Goal: Information Seeking & Learning: Find specific fact

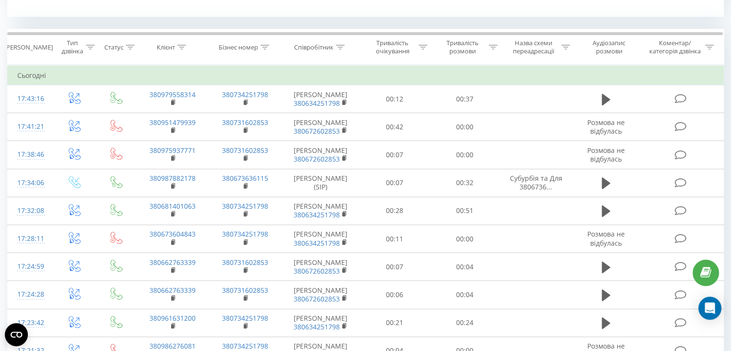
scroll to position [386, 0]
click at [338, 45] on icon at bounding box center [340, 47] width 9 height 5
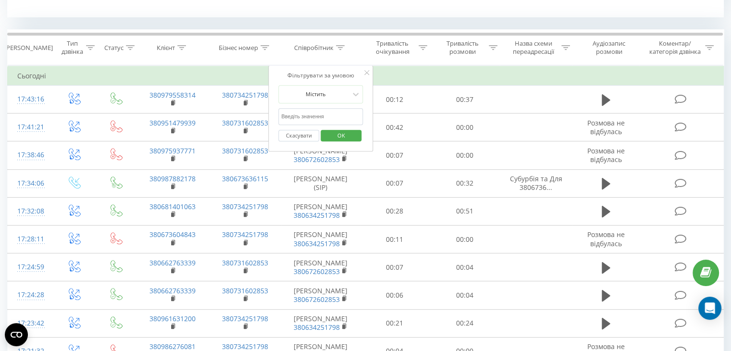
drag, startPoint x: 326, startPoint y: 113, endPoint x: 312, endPoint y: 139, distance: 29.5
click at [312, 139] on form "Містить Скасувати OK" at bounding box center [320, 116] width 85 height 62
type input "кост"
click at [336, 137] on span "OK" at bounding box center [341, 135] width 27 height 15
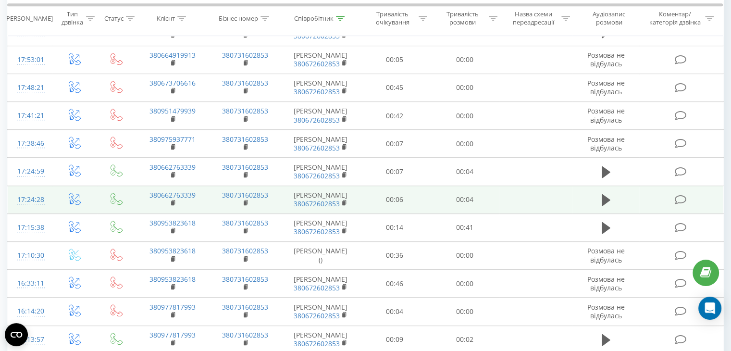
scroll to position [510, 0]
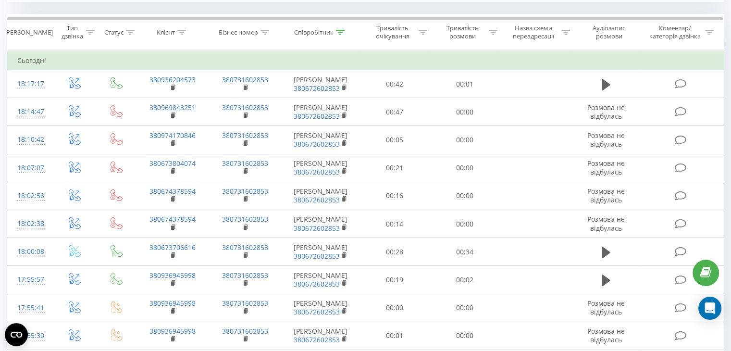
scroll to position [385, 0]
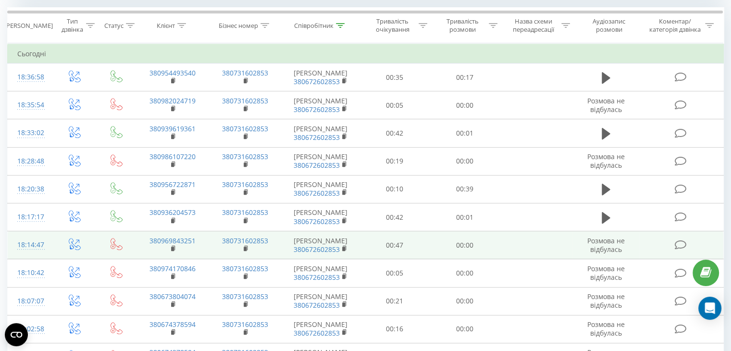
scroll to position [408, 0]
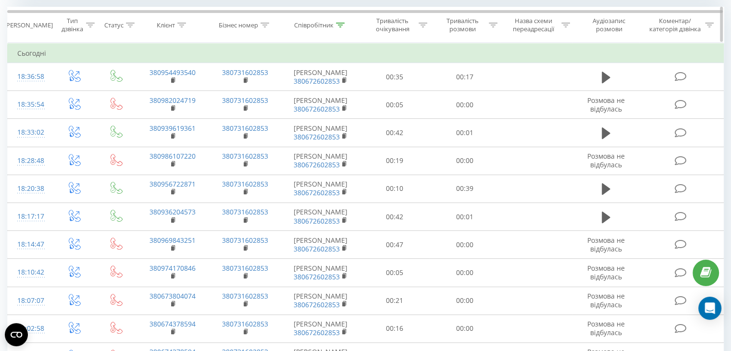
click at [346, 23] on div "Співробітник" at bounding box center [321, 25] width 78 height 8
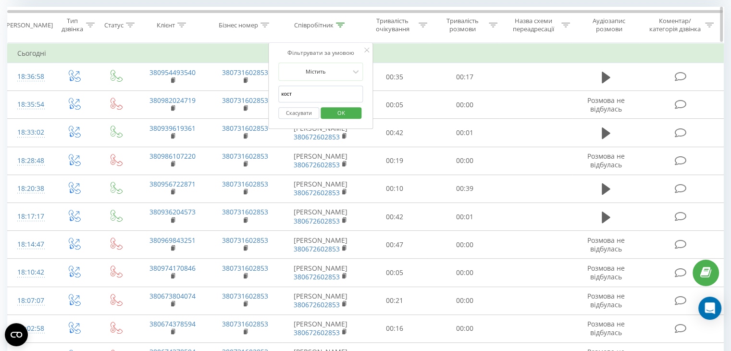
click at [344, 24] on icon at bounding box center [340, 25] width 9 height 5
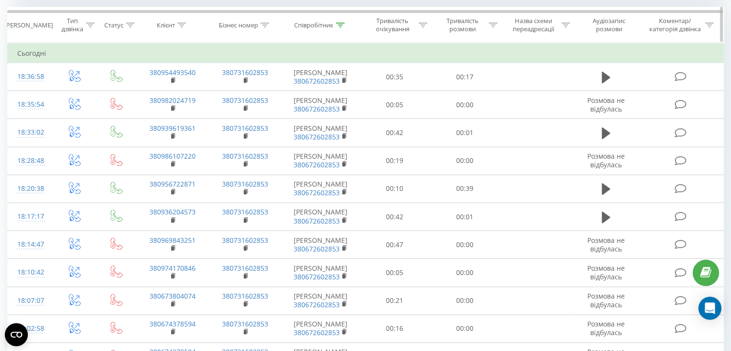
click at [342, 26] on div at bounding box center [340, 25] width 9 height 8
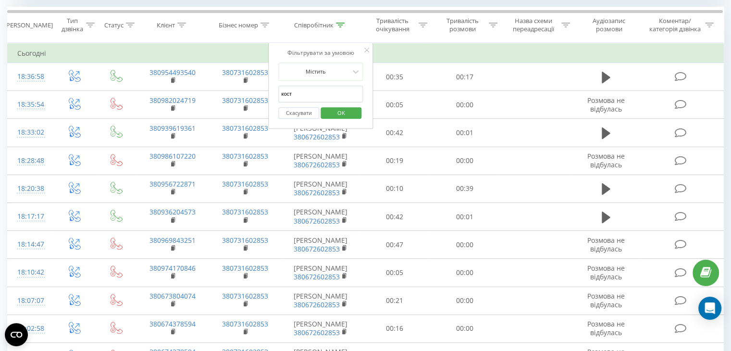
click at [314, 98] on input "кост" at bounding box center [320, 94] width 85 height 17
click at [325, 111] on button "OK" at bounding box center [341, 113] width 41 height 12
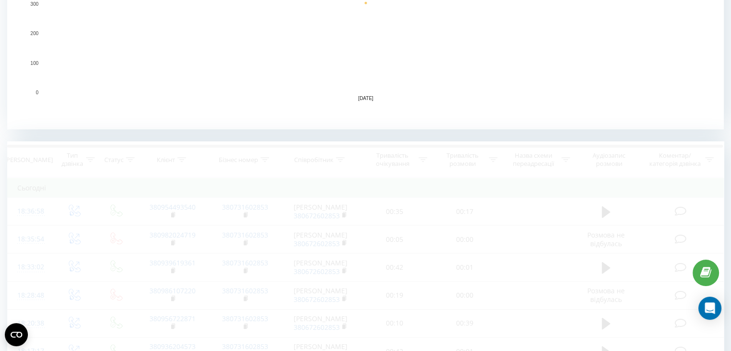
scroll to position [408, 0]
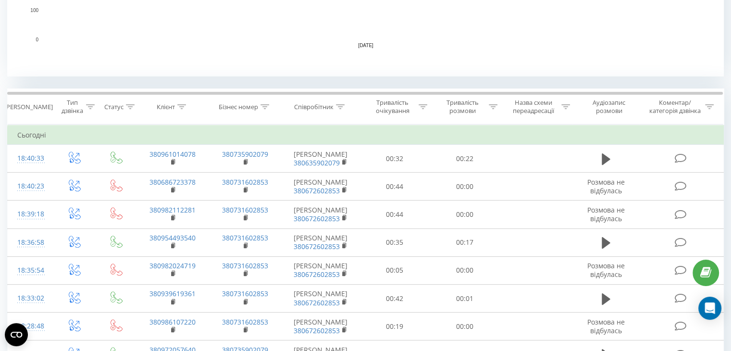
scroll to position [327, 0]
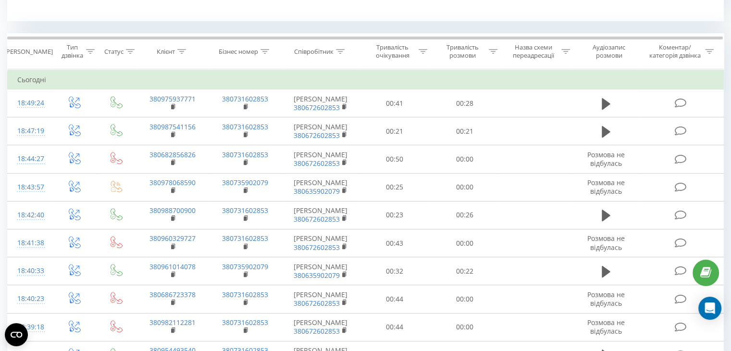
scroll to position [381, 0]
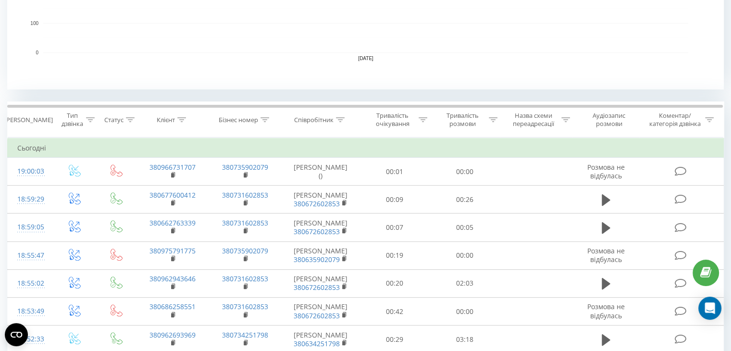
scroll to position [314, 0]
click at [339, 118] on icon at bounding box center [340, 119] width 9 height 5
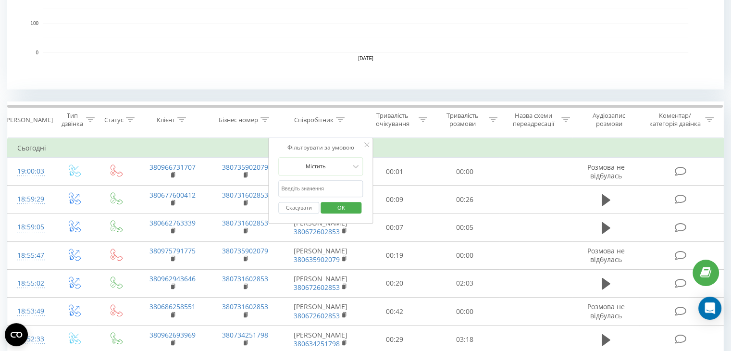
drag, startPoint x: 325, startPoint y: 192, endPoint x: 335, endPoint y: 206, distance: 17.9
click at [335, 206] on form "Містить Скасувати OK" at bounding box center [320, 188] width 85 height 62
type input "кост"
click at [336, 206] on span "OK" at bounding box center [341, 207] width 27 height 15
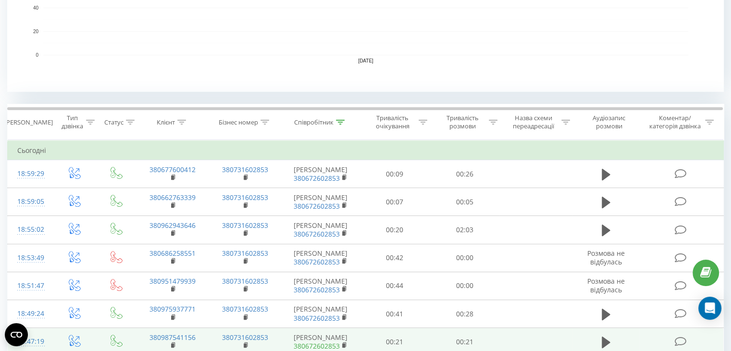
scroll to position [312, 0]
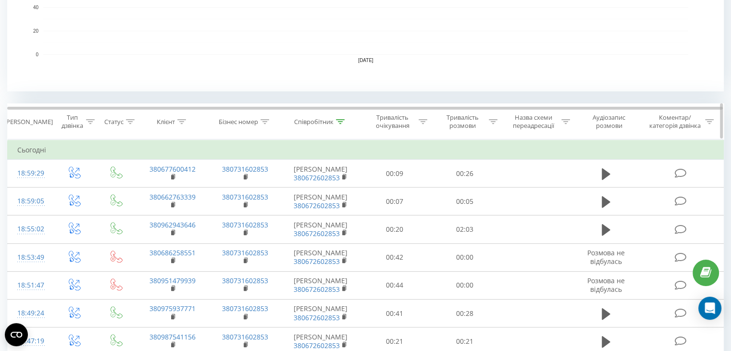
click at [341, 116] on th "Співробітник" at bounding box center [321, 122] width 78 height 36
click at [343, 119] on icon at bounding box center [340, 121] width 9 height 5
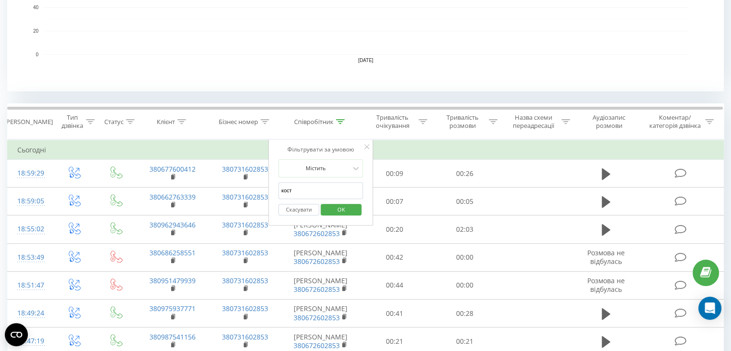
click at [322, 195] on input "кост" at bounding box center [320, 190] width 85 height 17
click at [329, 206] on span "OK" at bounding box center [341, 209] width 27 height 15
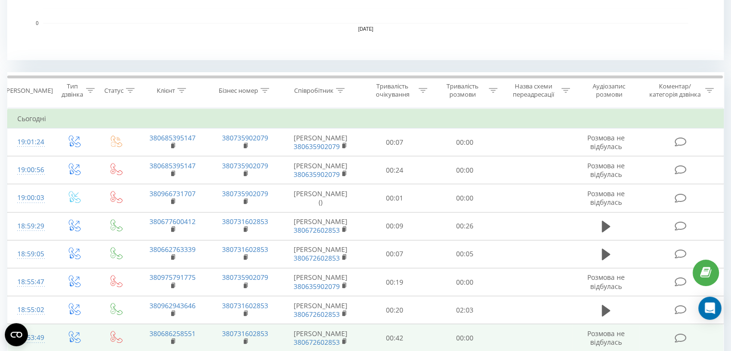
scroll to position [343, 0]
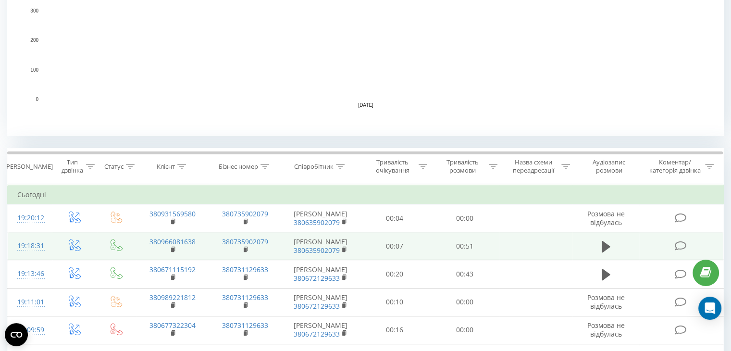
scroll to position [257, 0]
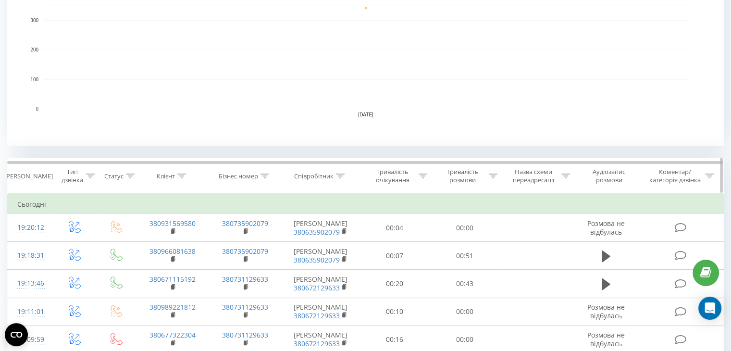
click at [337, 179] on th "Співробітник" at bounding box center [321, 176] width 78 height 36
click at [342, 176] on icon at bounding box center [340, 176] width 9 height 5
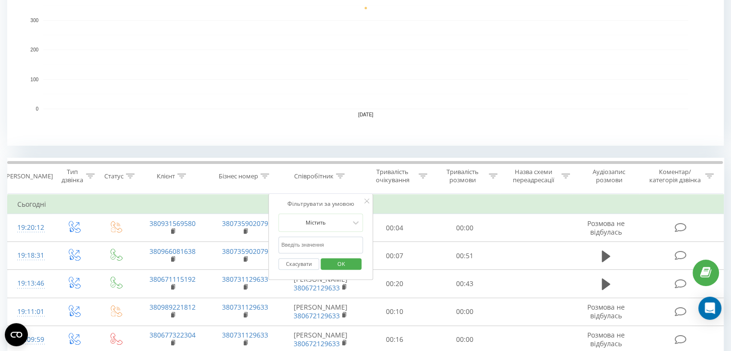
click at [312, 246] on input "text" at bounding box center [320, 245] width 85 height 17
type input "кост"
click at [333, 269] on span "OK" at bounding box center [341, 263] width 27 height 15
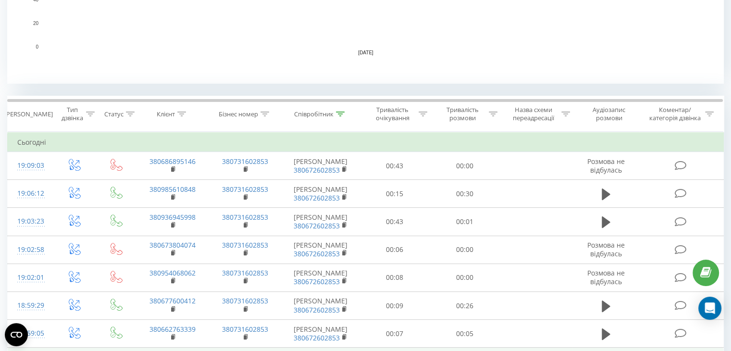
scroll to position [314, 0]
